Goal: Information Seeking & Learning: Check status

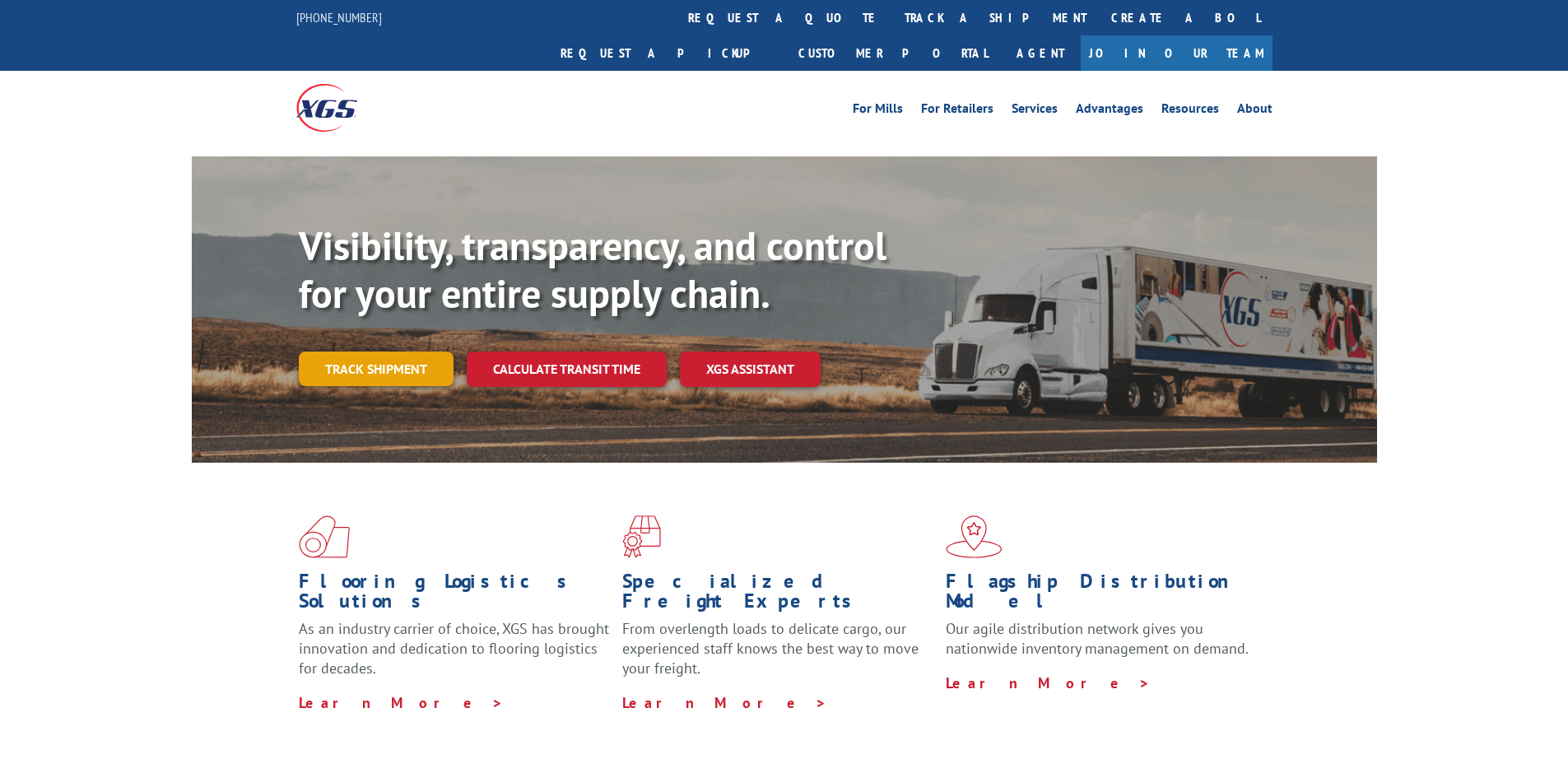
click at [385, 351] on link "Track shipment" at bounding box center [376, 369] width 155 height 34
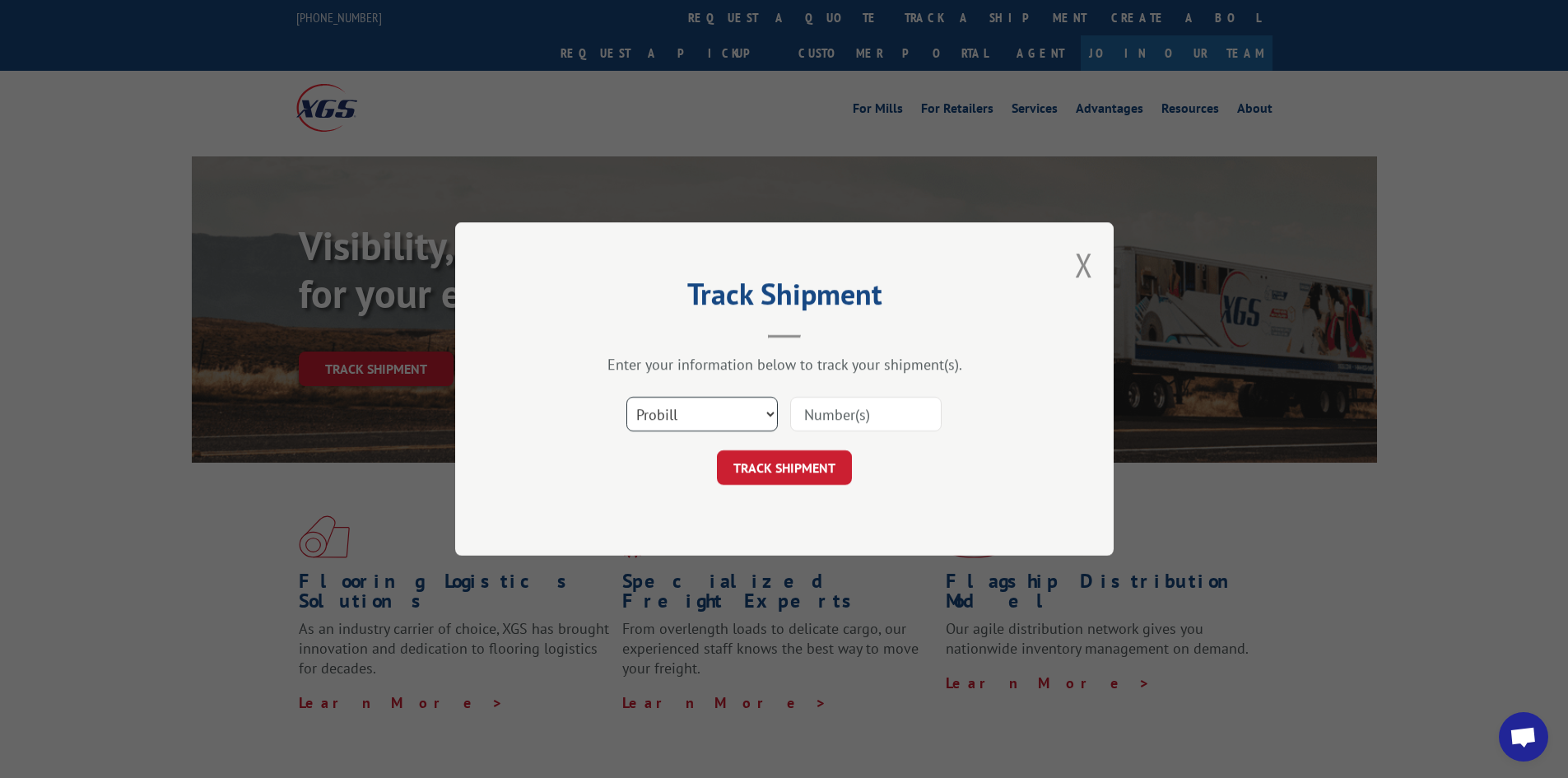
click at [745, 424] on select "Select category... Probill BOL PO" at bounding box center [703, 414] width 152 height 34
select select "bol"
click at [627, 397] on select "Select category... Probill BOL PO" at bounding box center [703, 414] width 152 height 34
click at [837, 421] on input at bounding box center [866, 414] width 152 height 34
type input "54400390"
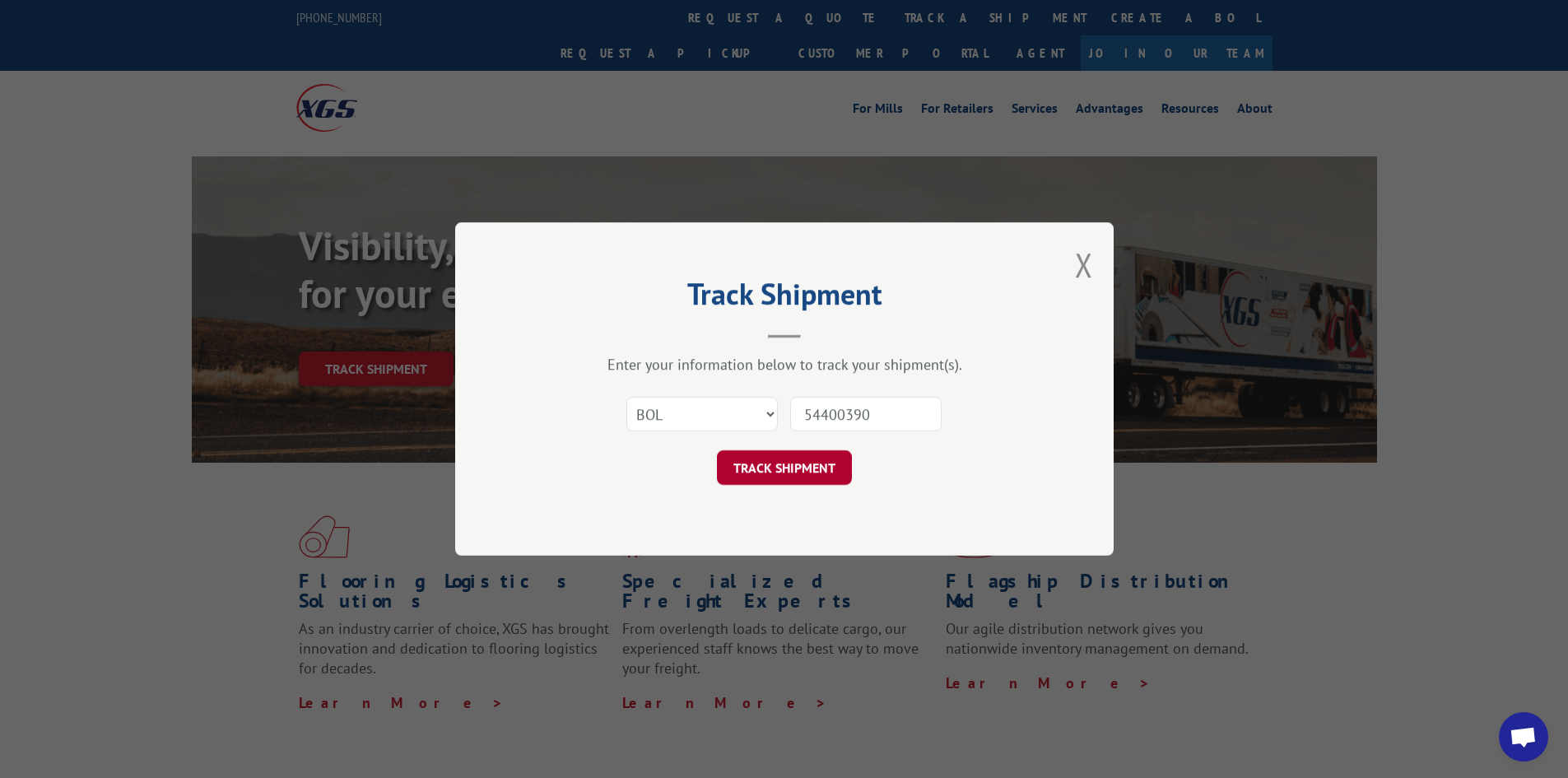
click at [781, 468] on button "TRACK SHIPMENT" at bounding box center [784, 467] width 135 height 34
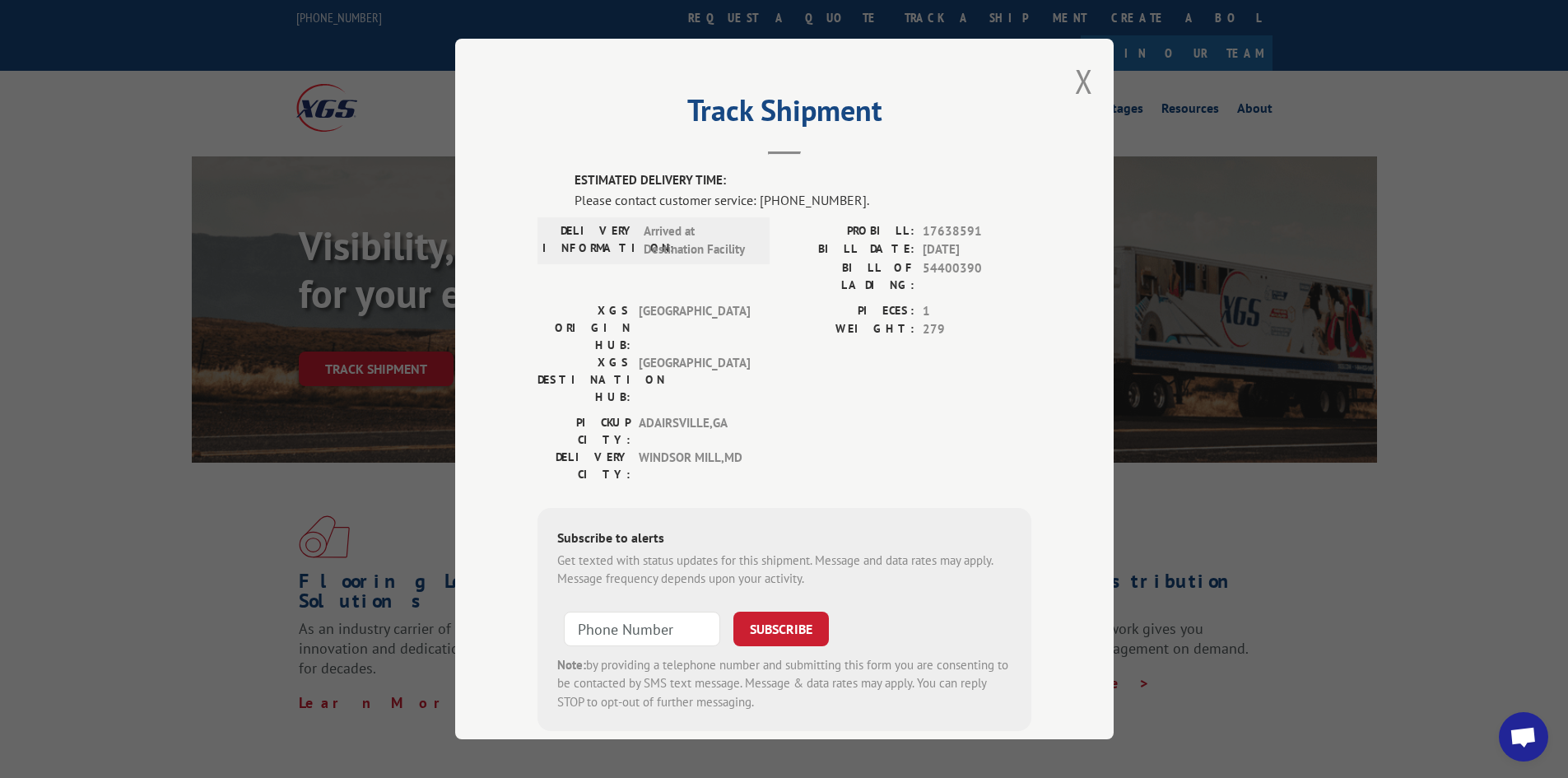
scroll to position [9, 0]
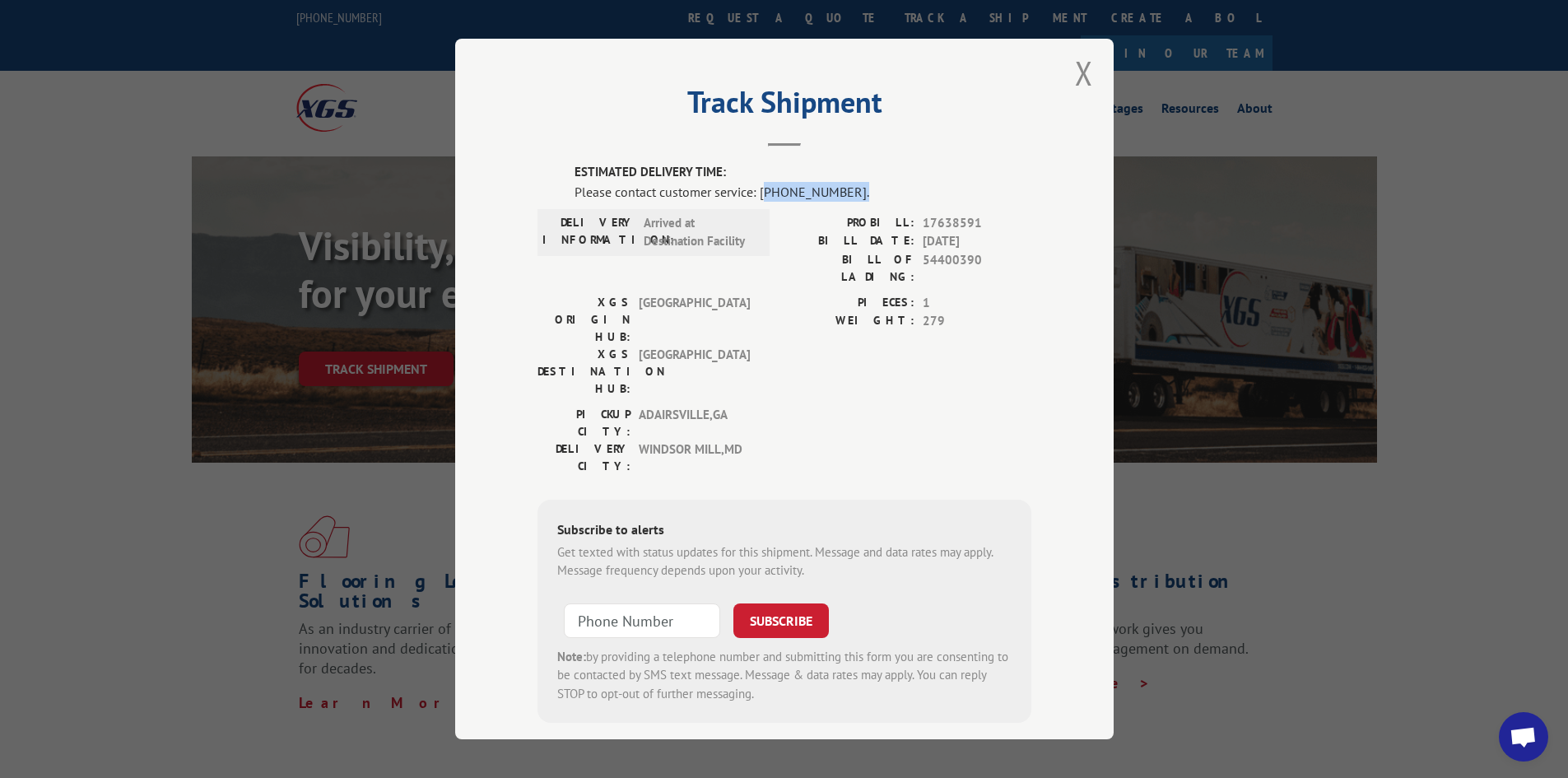
drag, startPoint x: 758, startPoint y: 192, endPoint x: 878, endPoint y: 196, distance: 120.1
click at [878, 196] on div "Please contact customer service: [PHONE_NUMBER]." at bounding box center [803, 192] width 457 height 20
click at [1076, 79] on button "Close modal" at bounding box center [1084, 73] width 18 height 44
